Goal: Check status: Check status

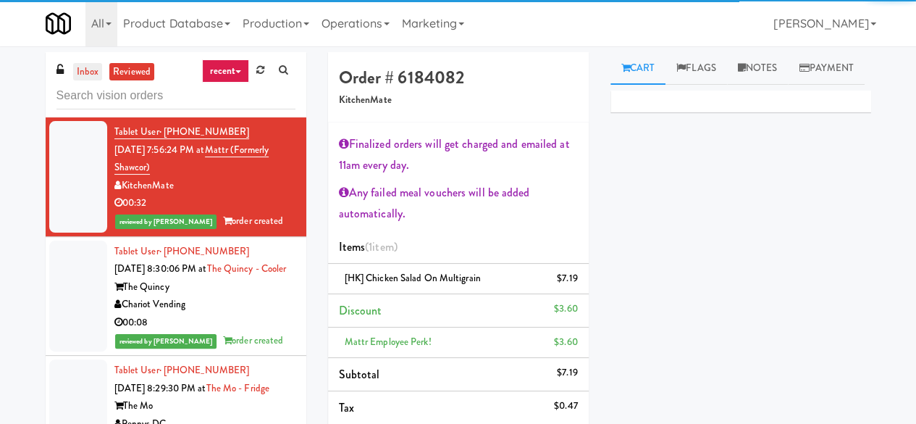
click at [97, 75] on link "inbox" at bounding box center [88, 72] width 30 height 18
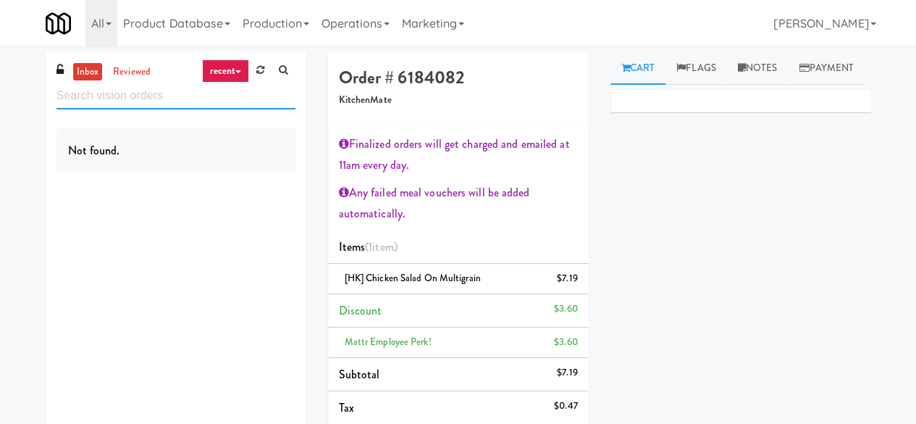
click at [104, 99] on input "text" at bounding box center [175, 96] width 239 height 27
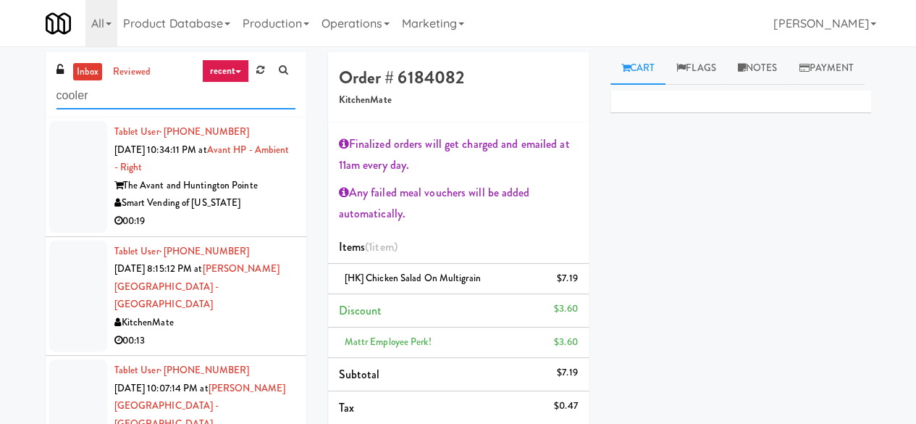
type input "cooler"
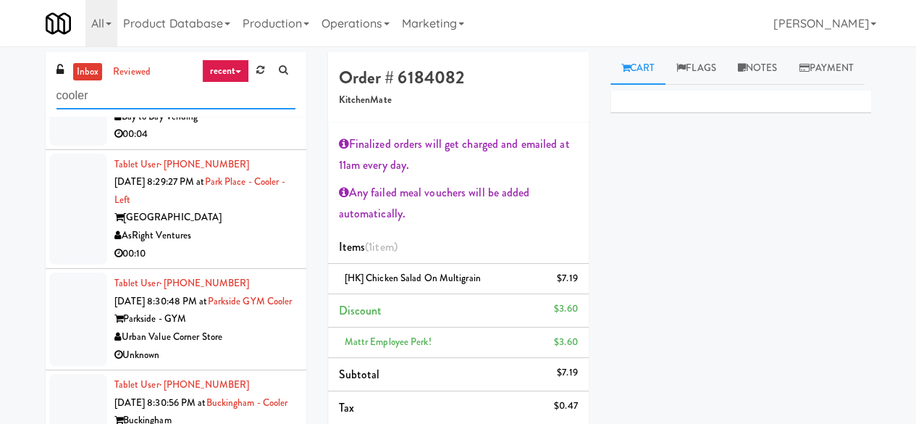
scroll to position [2770, 0]
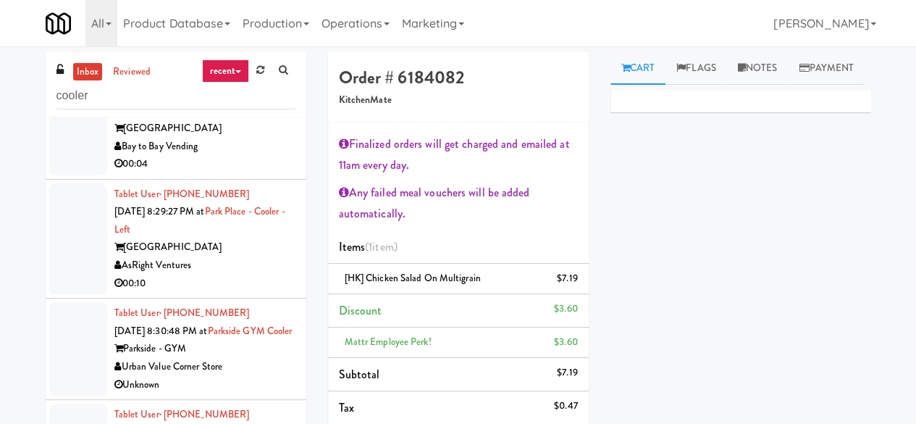
click at [263, 256] on div "[GEOGRAPHIC_DATA]" at bounding box center [204, 247] width 181 height 18
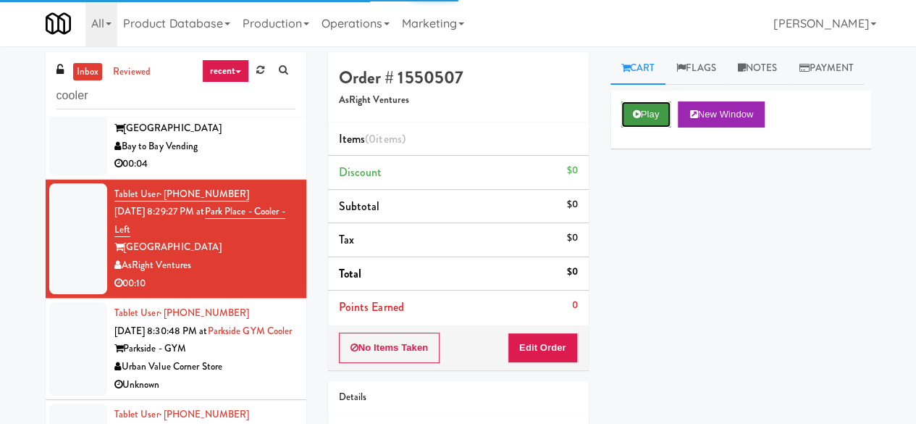
click at [658, 127] on button "Play" at bounding box center [646, 114] width 50 height 26
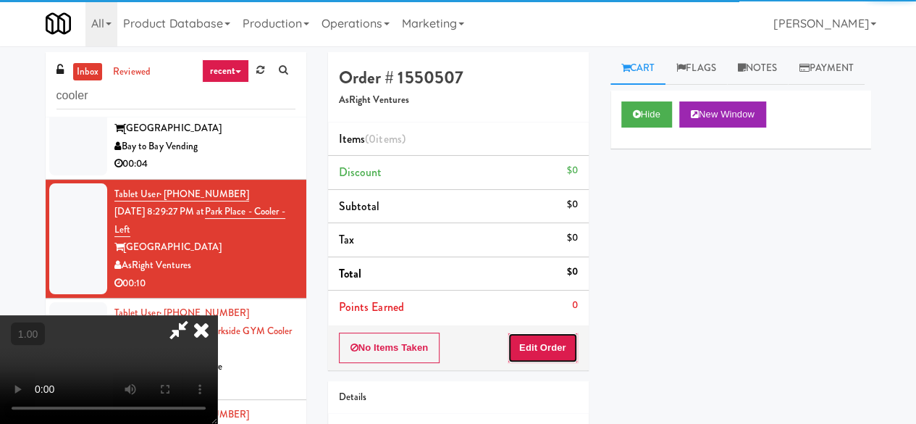
click at [569, 332] on button "Edit Order" at bounding box center [543, 347] width 70 height 30
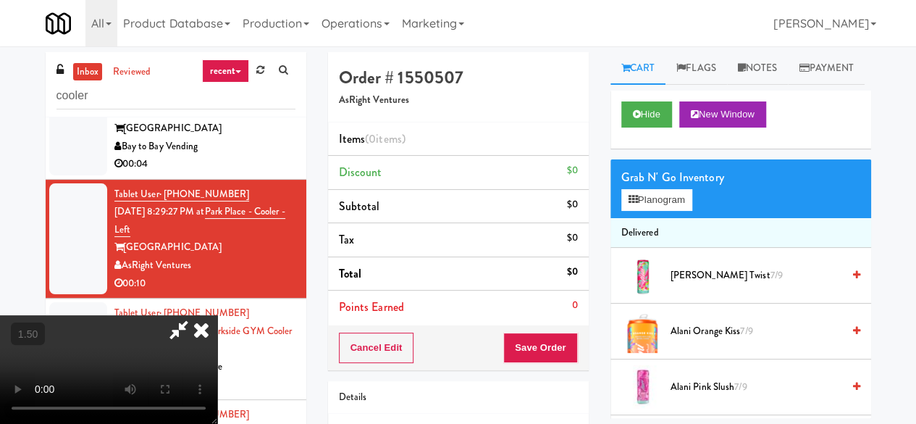
click at [217, 315] on video at bounding box center [108, 369] width 217 height 109
